Goal: Check status: Check status

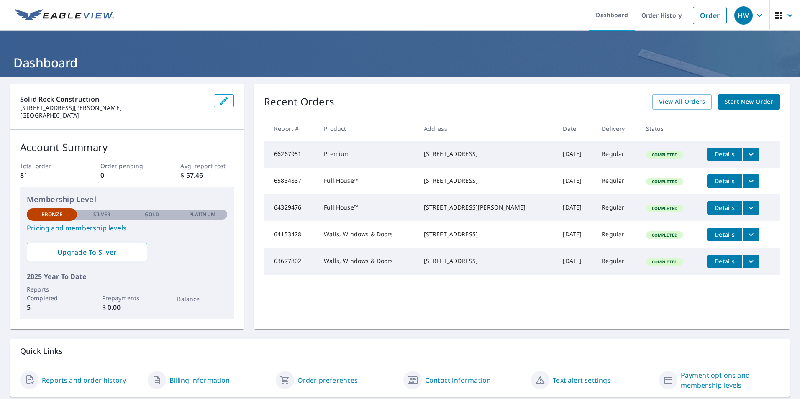
scroll to position [26, 0]
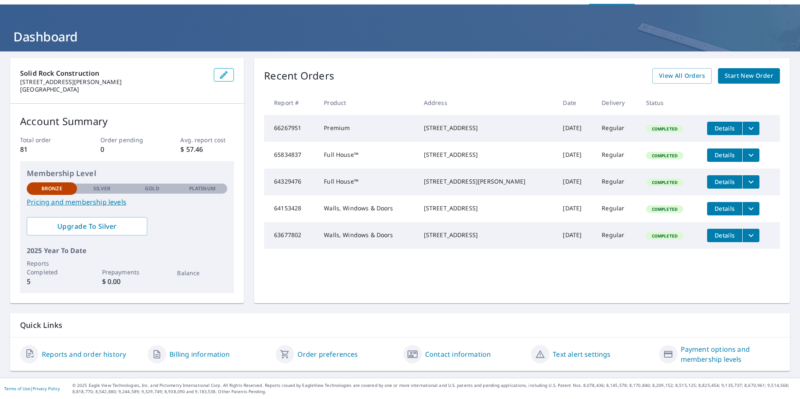
click at [102, 355] on link "Reports and order history" at bounding box center [84, 354] width 84 height 10
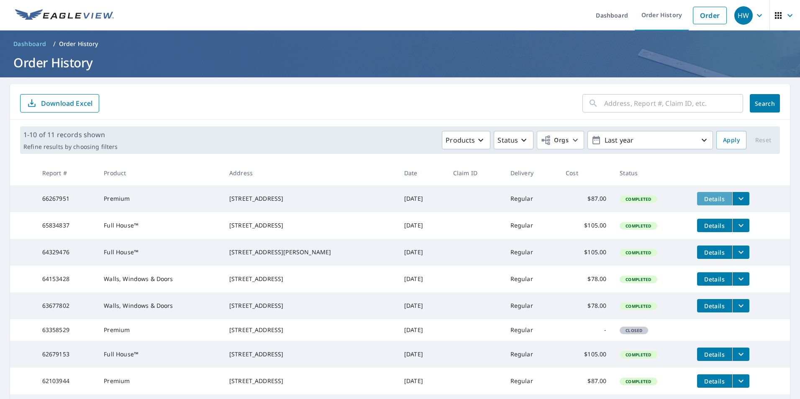
click at [709, 197] on span "Details" at bounding box center [714, 199] width 25 height 8
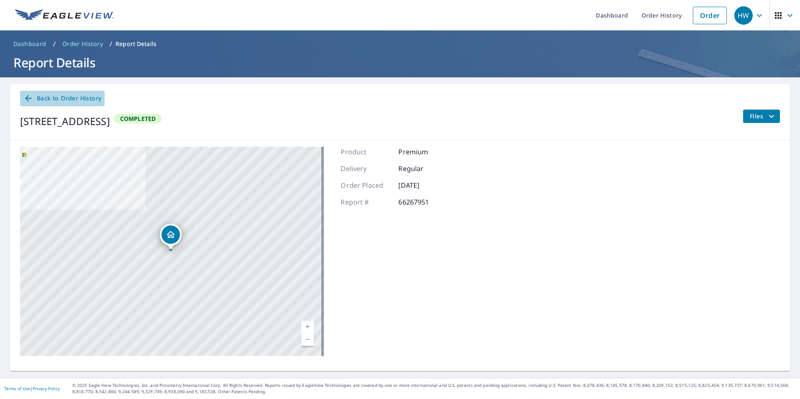
click at [72, 96] on span "Back to Order History" at bounding box center [62, 98] width 78 height 10
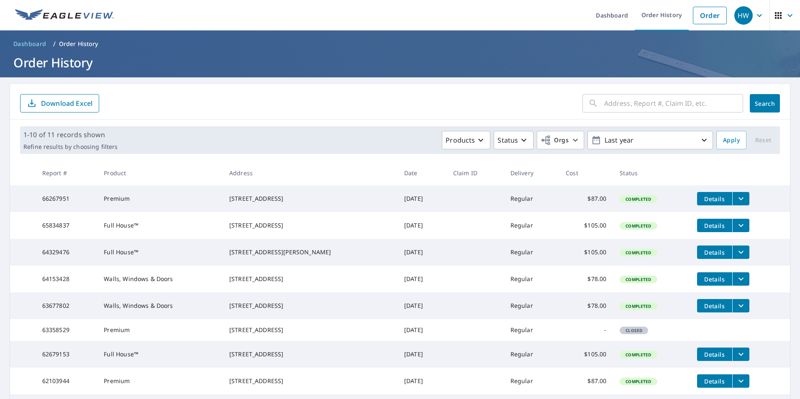
click at [708, 195] on span "Details" at bounding box center [714, 199] width 25 height 8
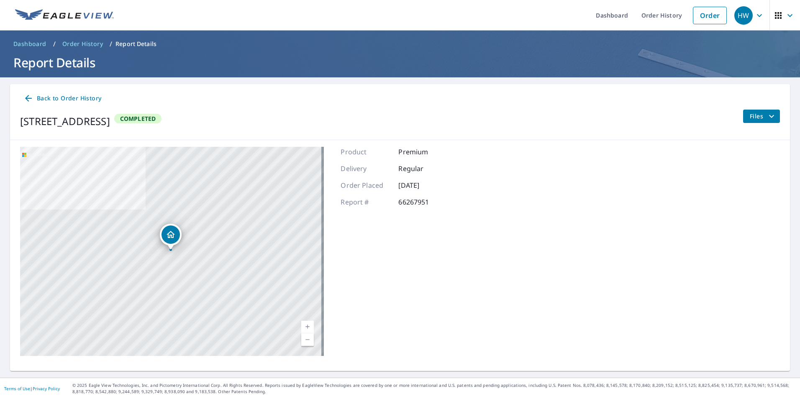
click at [767, 112] on icon "filesDropdownBtn-66267951" at bounding box center [771, 116] width 10 height 10
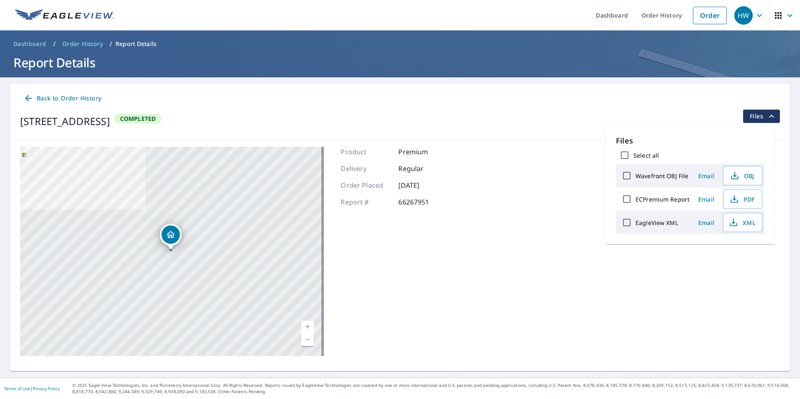
click at [49, 99] on span "Back to Order History" at bounding box center [62, 98] width 78 height 10
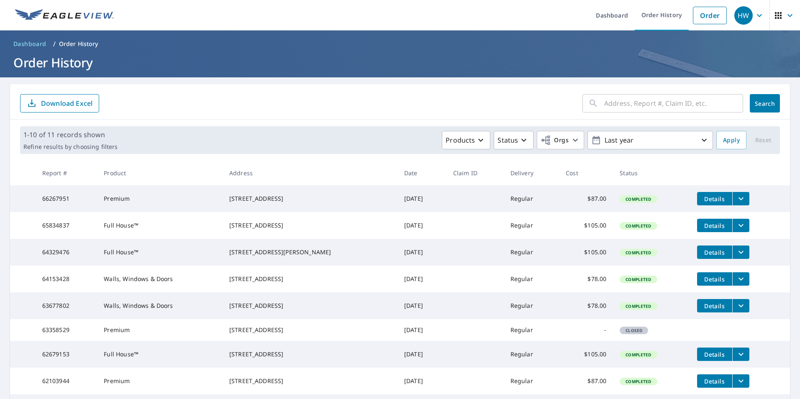
click at [736, 199] on icon "filesDropdownBtn-66267951" at bounding box center [741, 199] width 10 height 10
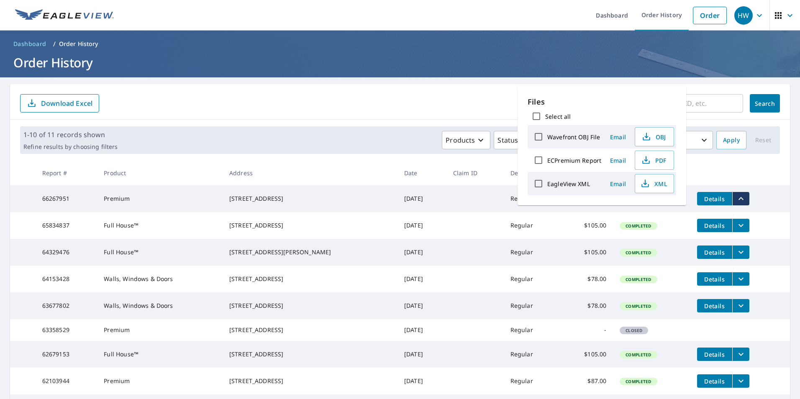
click at [736, 199] on icon "filesDropdownBtn-66267951" at bounding box center [741, 199] width 10 height 10
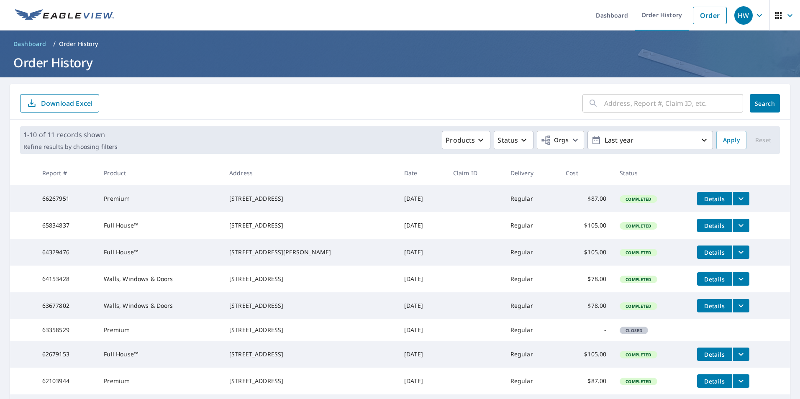
click at [738, 199] on icon "filesDropdownBtn-66267951" at bounding box center [740, 198] width 5 height 3
